Goal: Information Seeking & Learning: Learn about a topic

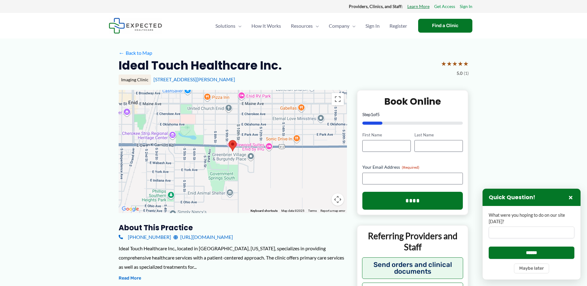
click at [423, 6] on link "Learn More" at bounding box center [419, 6] width 22 height 8
